Goal: Information Seeking & Learning: Learn about a topic

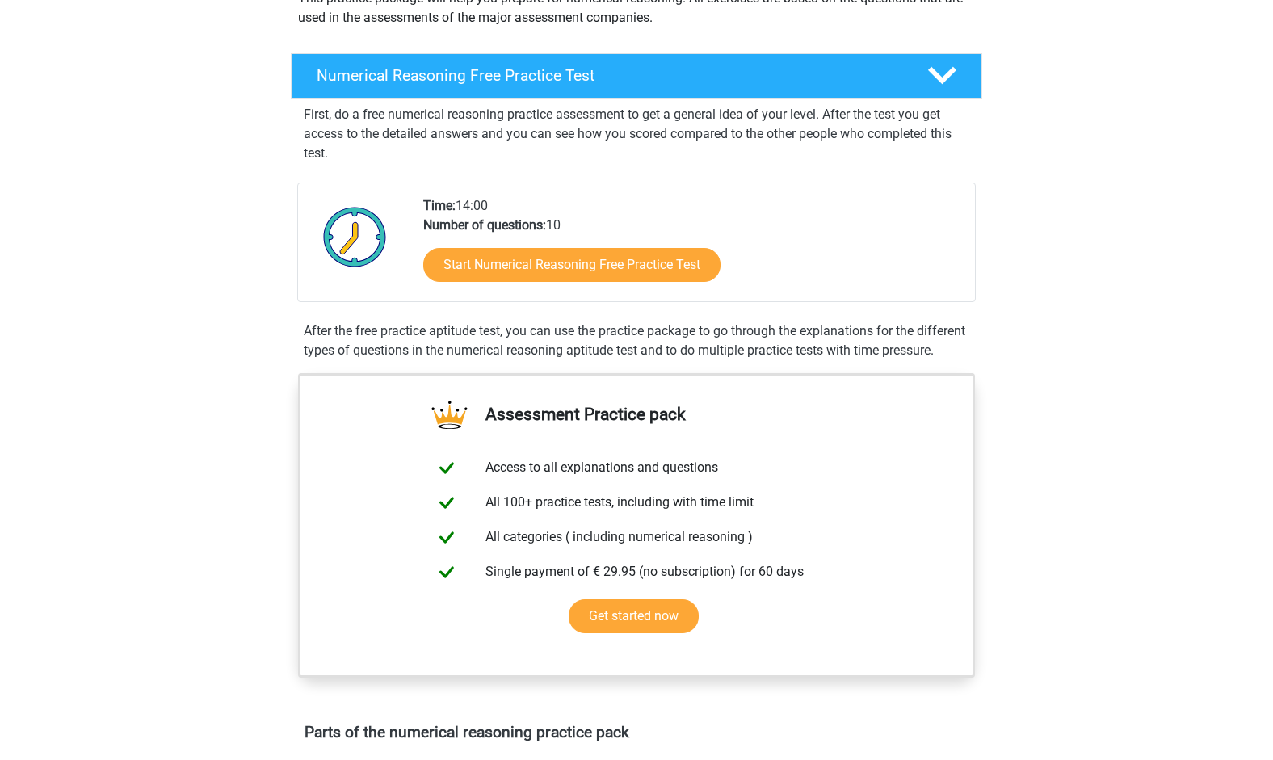
scroll to position [271, 0]
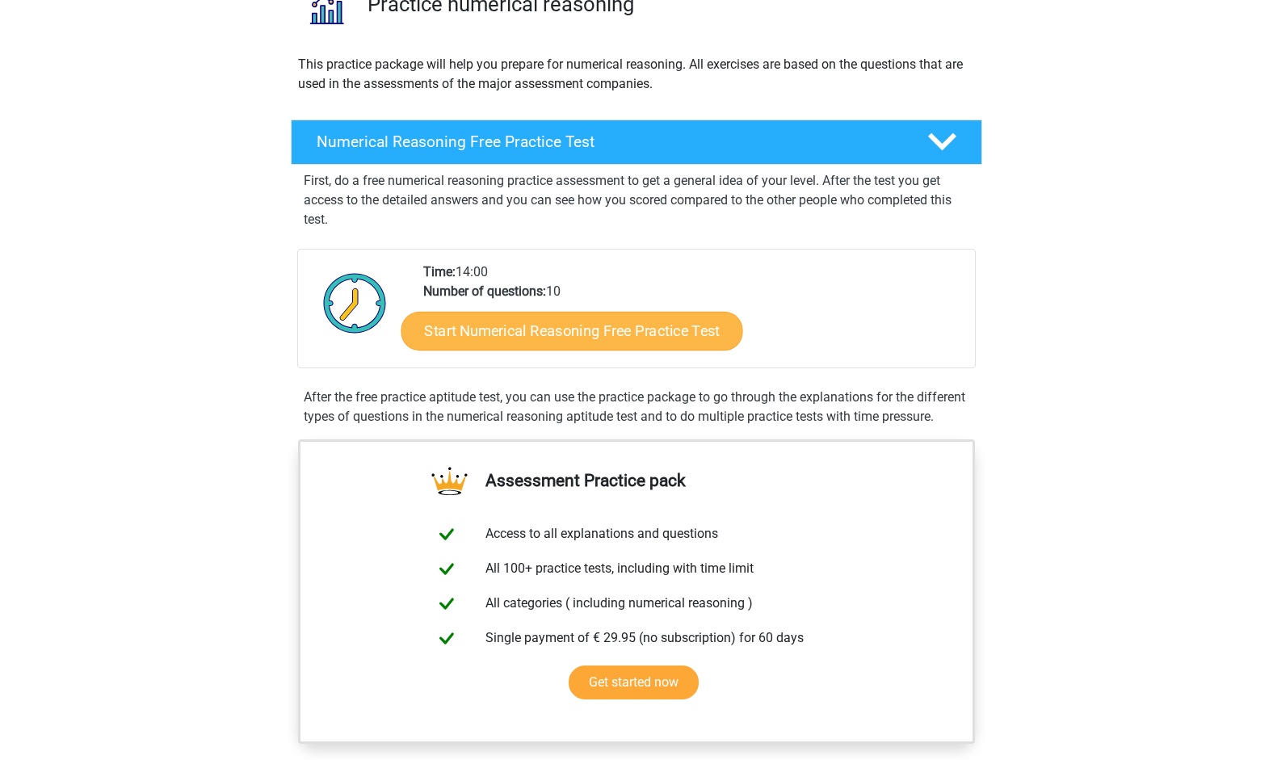
click at [579, 332] on link "Start Numerical Reasoning Free Practice Test" at bounding box center [573, 330] width 342 height 39
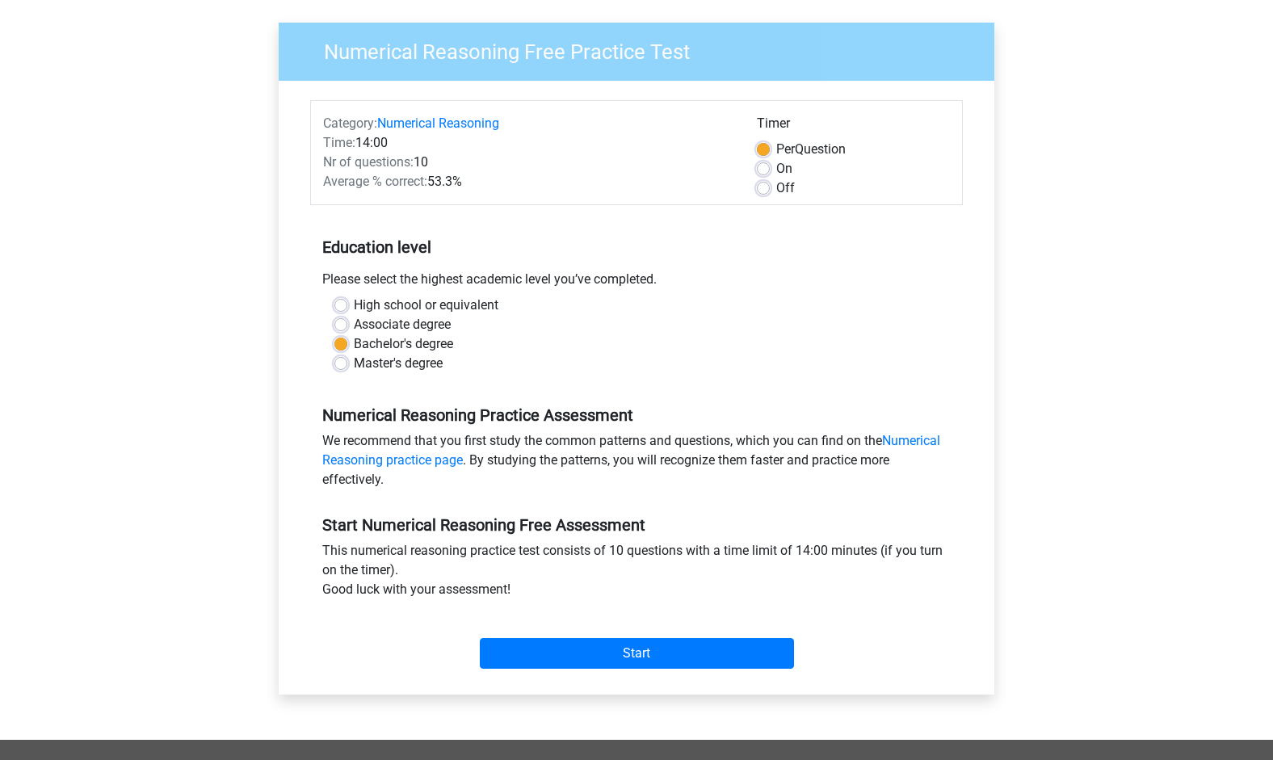
scroll to position [111, 0]
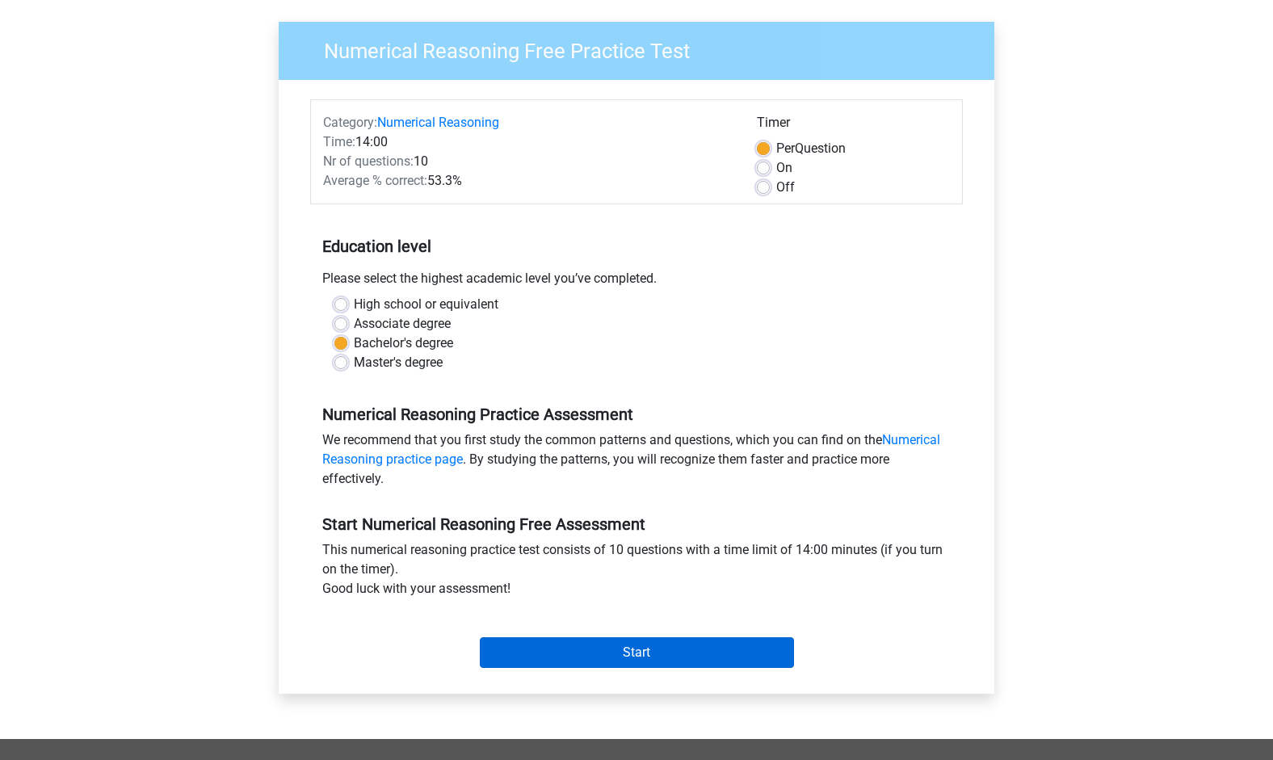
click at [608, 662] on input "Start" at bounding box center [637, 652] width 314 height 31
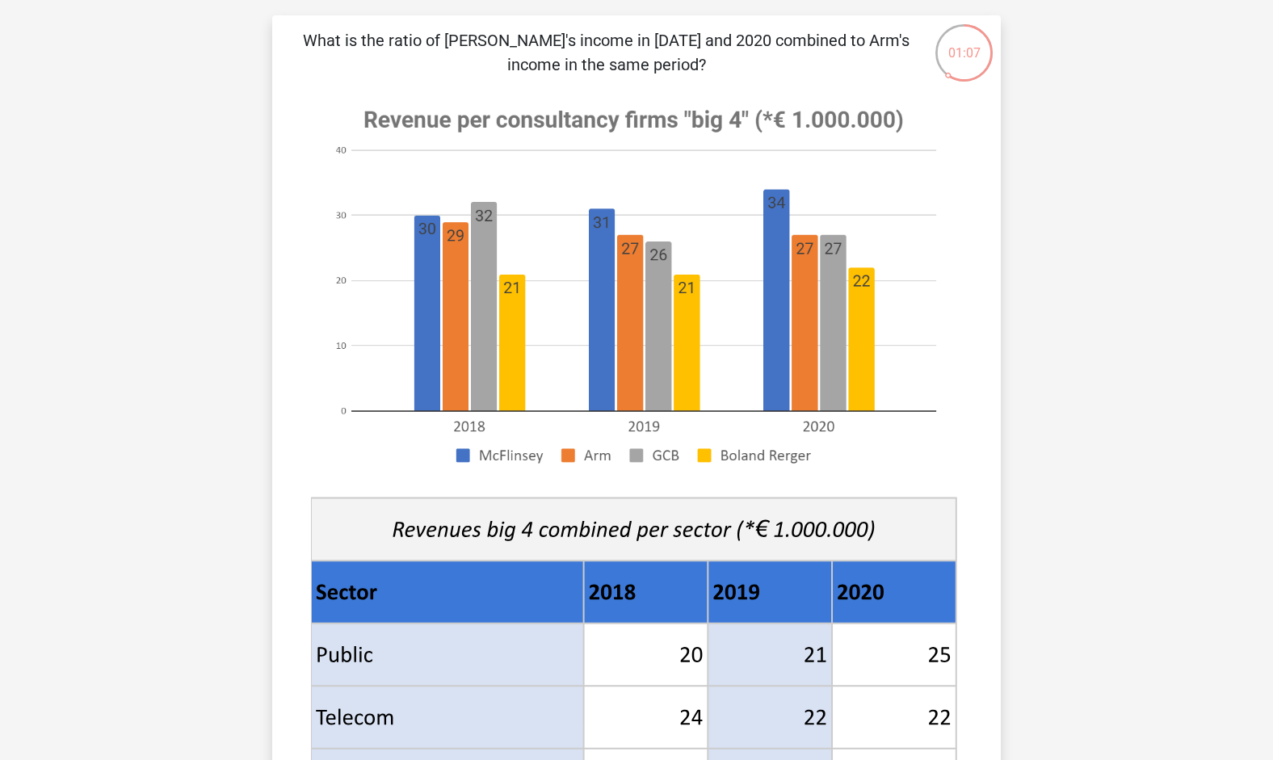
scroll to position [53, 0]
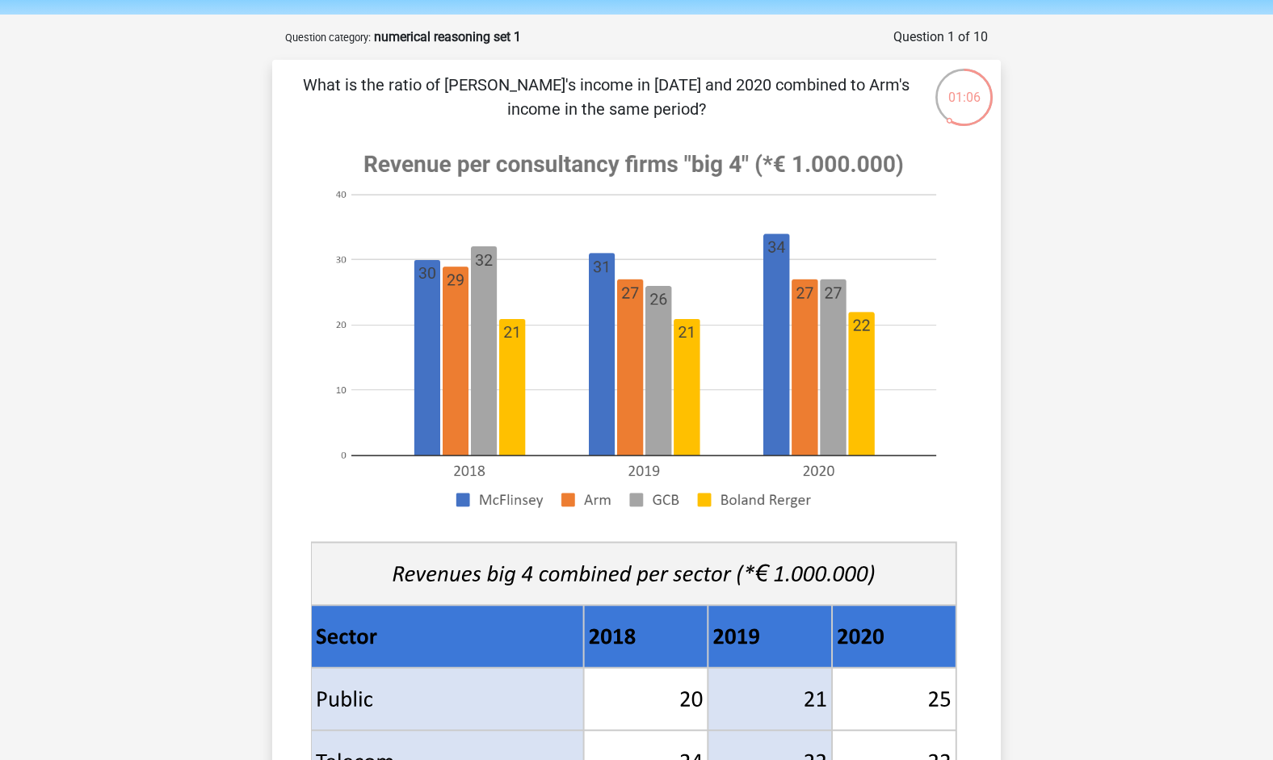
click at [646, 95] on p "What is the ratio of [PERSON_NAME]'s income in [DATE] and 2020 combined to Arm'…" at bounding box center [606, 97] width 616 height 48
